Goal: Transaction & Acquisition: Purchase product/service

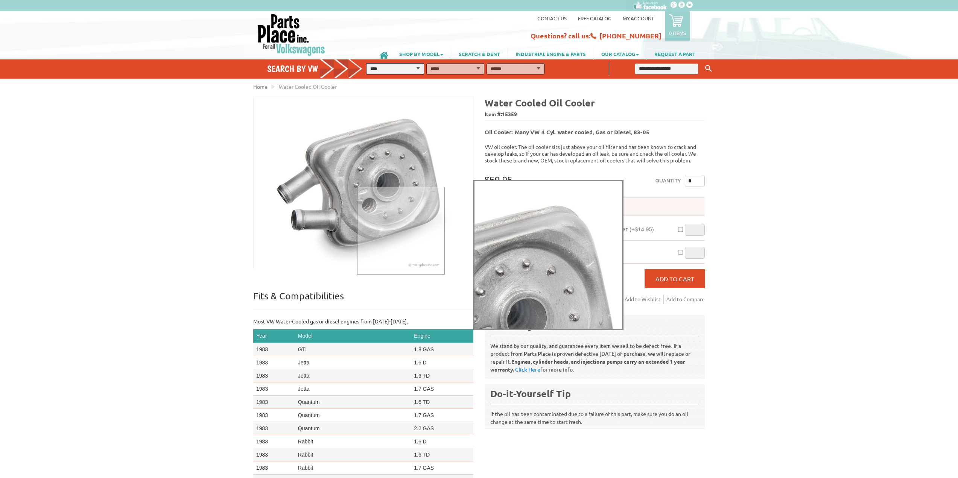
click at [400, 147] on img at bounding box center [363, 182] width 219 height 171
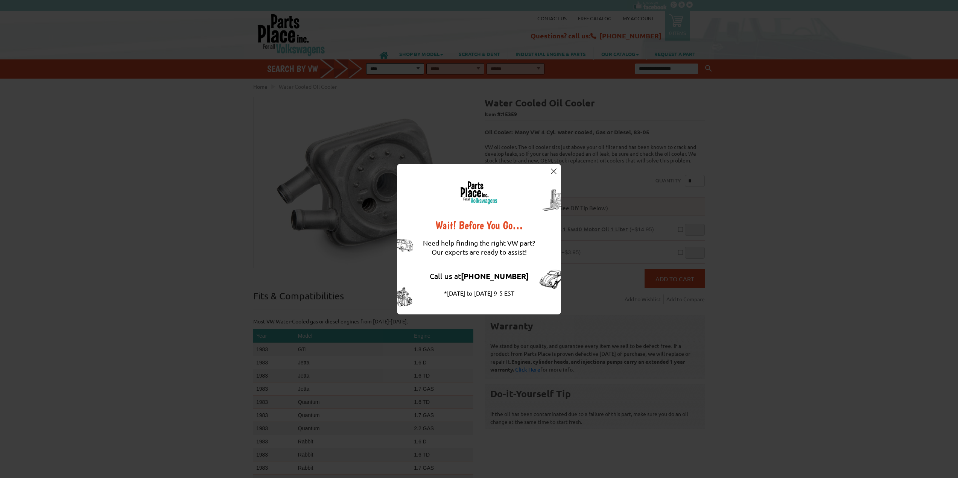
click at [551, 170] on img at bounding box center [554, 172] width 6 height 6
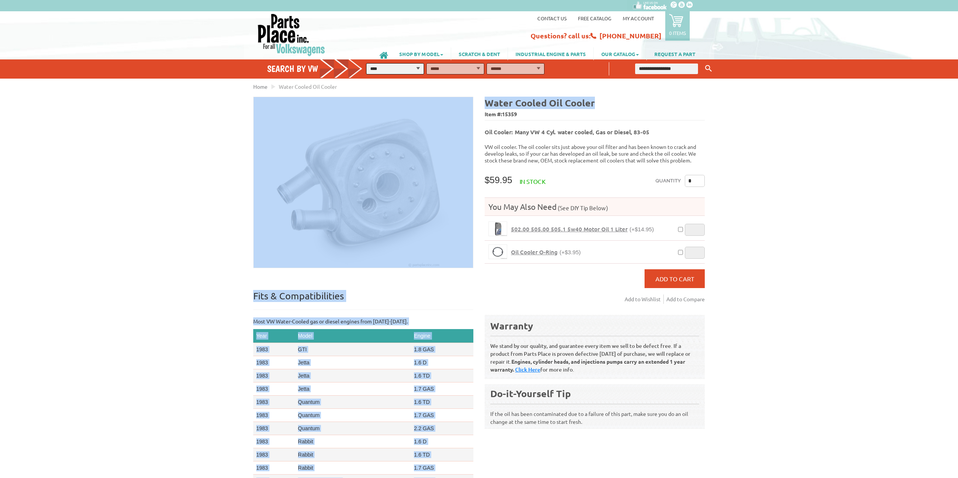
drag, startPoint x: 608, startPoint y: 100, endPoint x: 497, endPoint y: 94, distance: 111.9
click at [497, 93] on div "Home Water Cooled Oil Cooler" at bounding box center [478, 321] width 451 height 476
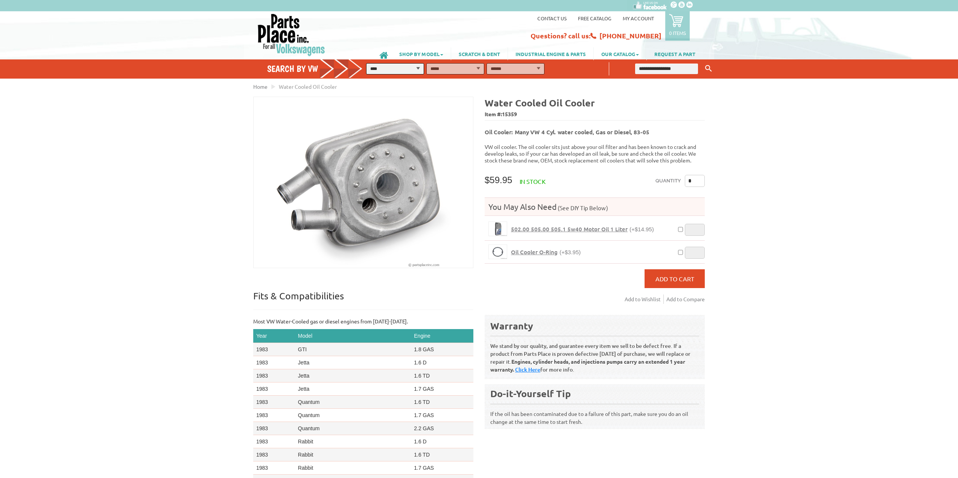
click at [482, 129] on div "Water Cooled Oil Cooler Item #: 15359 Oil Cooler: Many VW 4 Cyl. water cooled, …" at bounding box center [592, 272] width 226 height 350
click at [593, 105] on h4 "Water Cooled Oil Cooler" at bounding box center [595, 103] width 220 height 12
drag, startPoint x: 596, startPoint y: 104, endPoint x: 486, endPoint y: 103, distance: 109.9
click at [486, 103] on h4 "Water Cooled Oil Cooler" at bounding box center [595, 103] width 220 height 12
